Goal: Transaction & Acquisition: Subscribe to service/newsletter

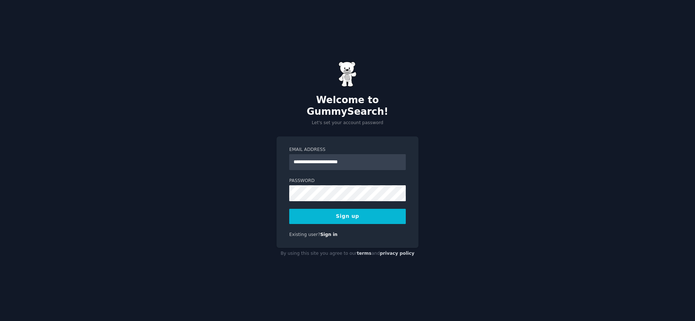
type input "**********"
click at [289, 209] on button "Sign up" at bounding box center [347, 216] width 116 height 15
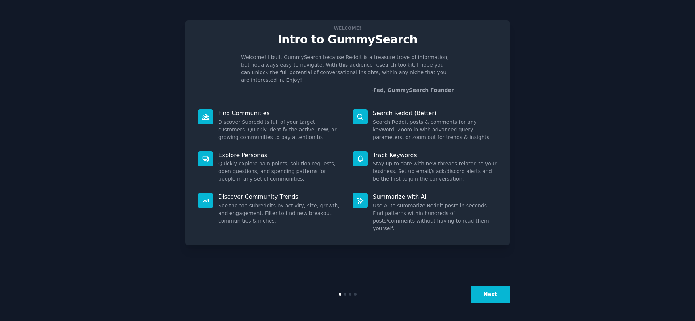
click at [489, 296] on button "Next" at bounding box center [490, 294] width 39 height 18
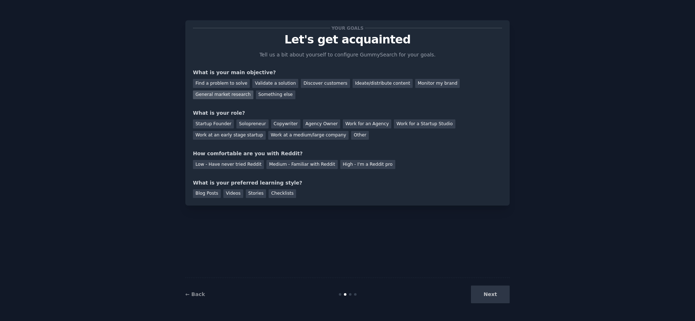
click at [217, 96] on div "General market research" at bounding box center [223, 94] width 60 height 9
click at [248, 126] on div "Solopreneur" at bounding box center [252, 123] width 32 height 9
click at [311, 170] on div "Your goals Let's get acquainted Tell us a bit about yourself to configure Gummy…" at bounding box center [347, 113] width 309 height 170
click at [297, 160] on div "Low - Have never tried Reddit Medium - Familiar with Reddit High - I'm a Reddit…" at bounding box center [347, 163] width 309 height 12
click at [285, 163] on div "Medium - Familiar with Reddit" at bounding box center [301, 164] width 71 height 9
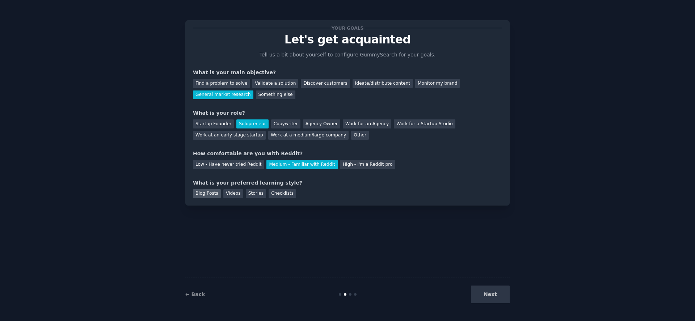
click at [200, 192] on div "Blog Posts" at bounding box center [207, 193] width 28 height 9
click at [478, 290] on button "Next" at bounding box center [490, 294] width 39 height 18
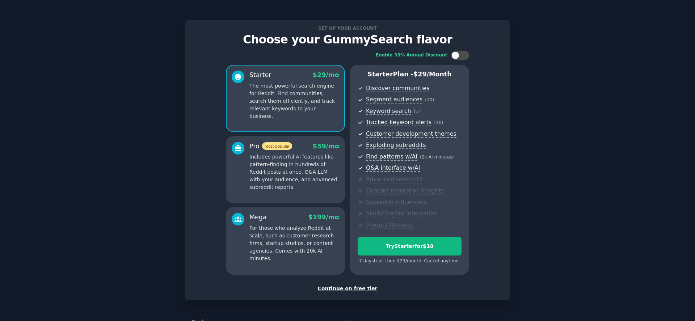
click at [354, 286] on div "Continue on free tier" at bounding box center [347, 289] width 309 height 8
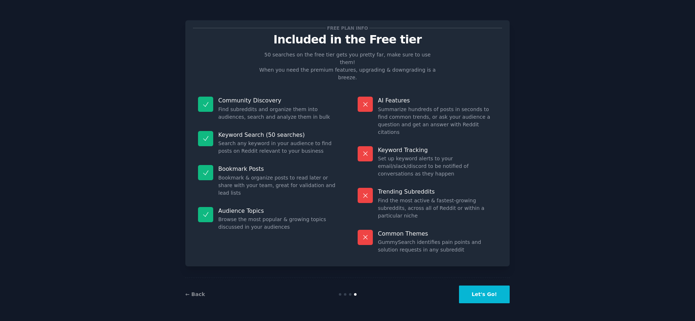
click at [486, 296] on button "Let's Go!" at bounding box center [484, 294] width 51 height 18
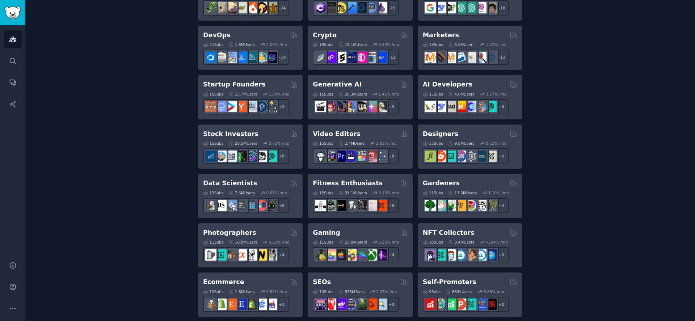
scroll to position [64, 0]
